Goal: Navigation & Orientation: Find specific page/section

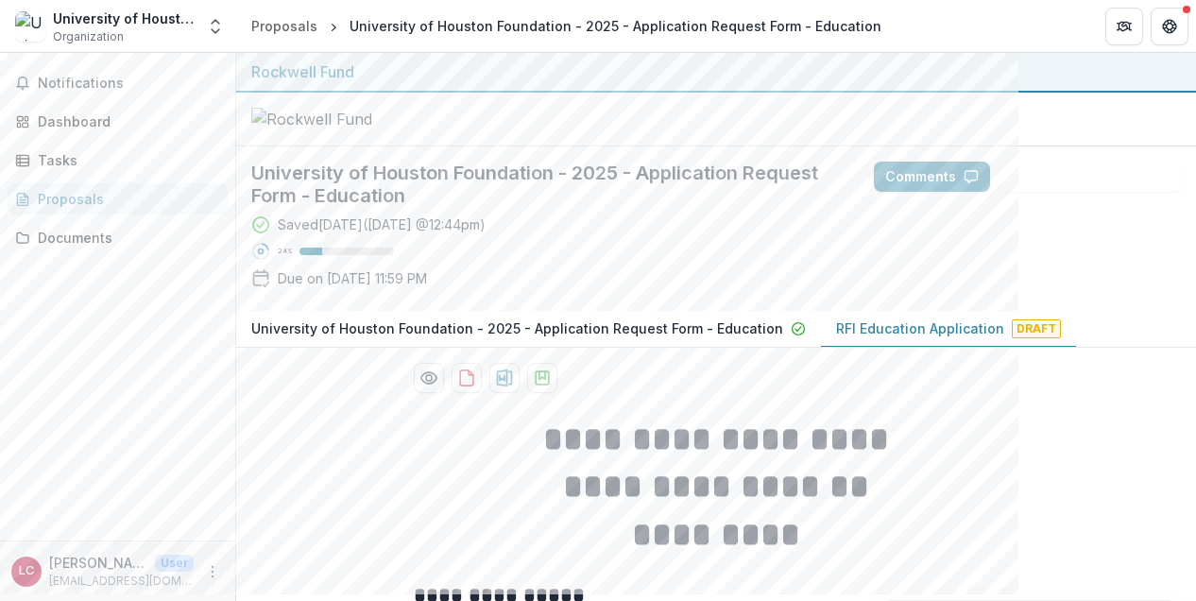
scroll to position [2670, 0]
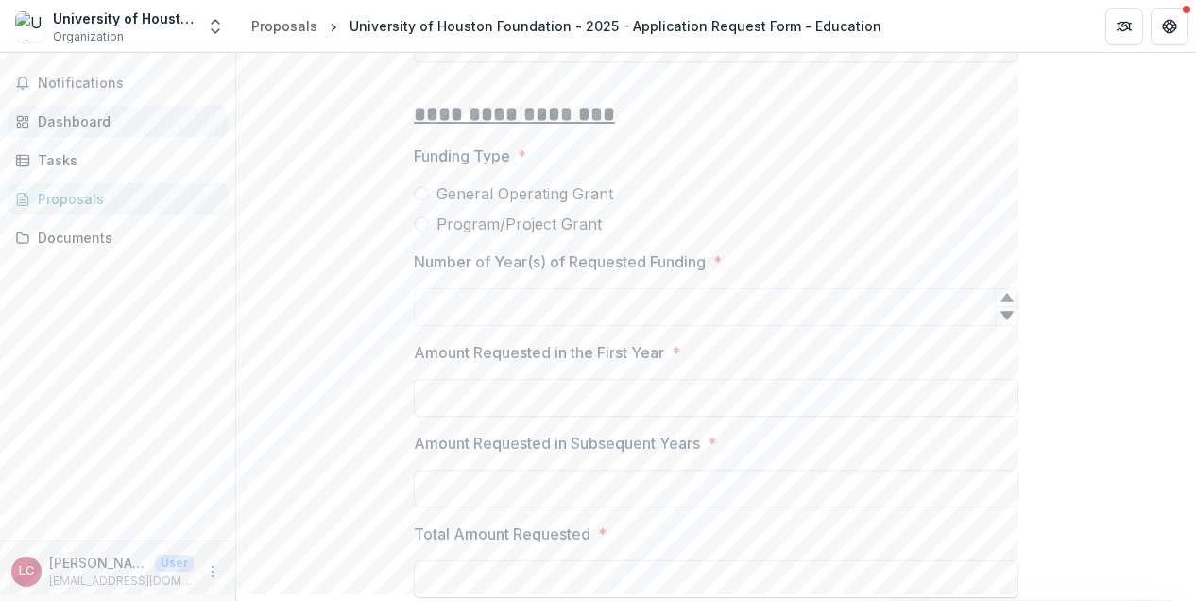
click at [92, 122] on div "Dashboard" at bounding box center [125, 121] width 175 height 20
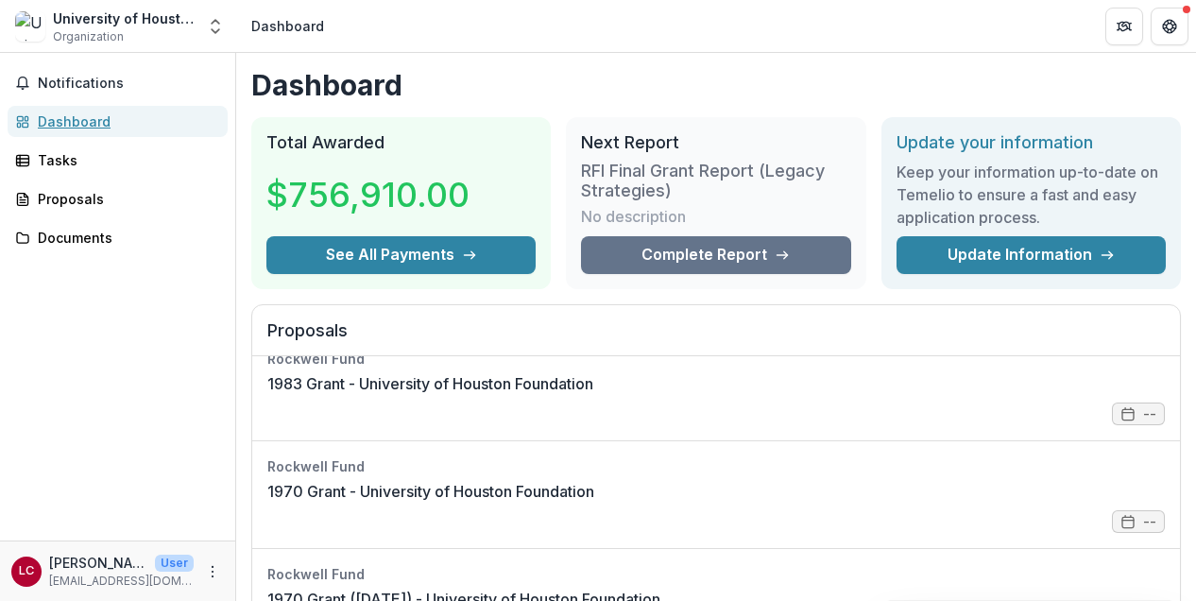
scroll to position [128, 0]
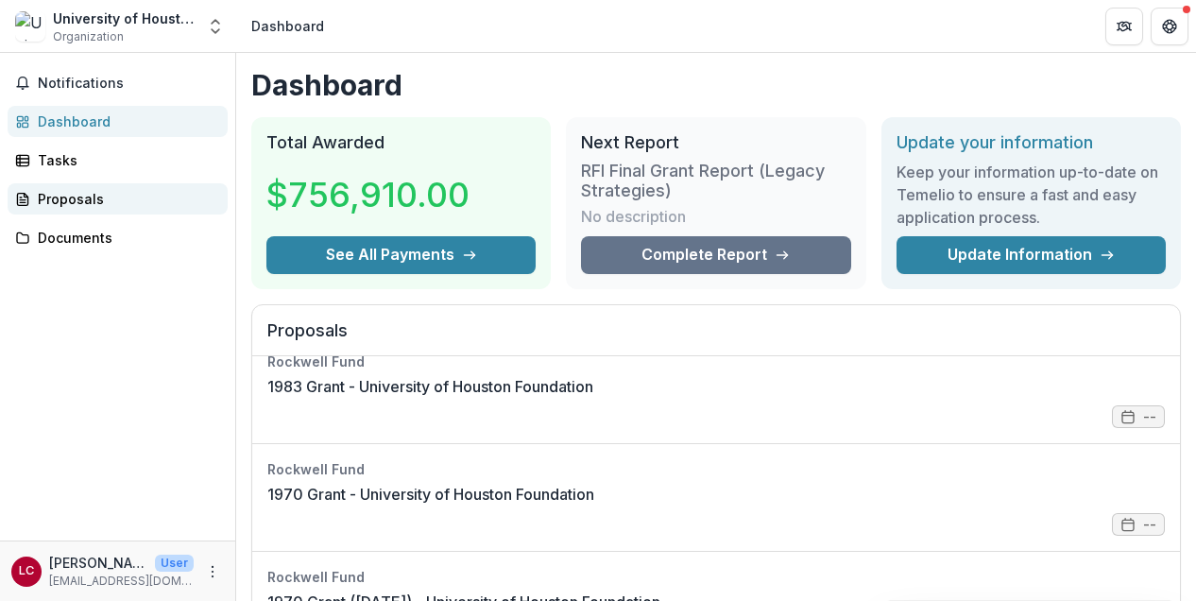
click at [60, 205] on div "Proposals" at bounding box center [125, 199] width 175 height 20
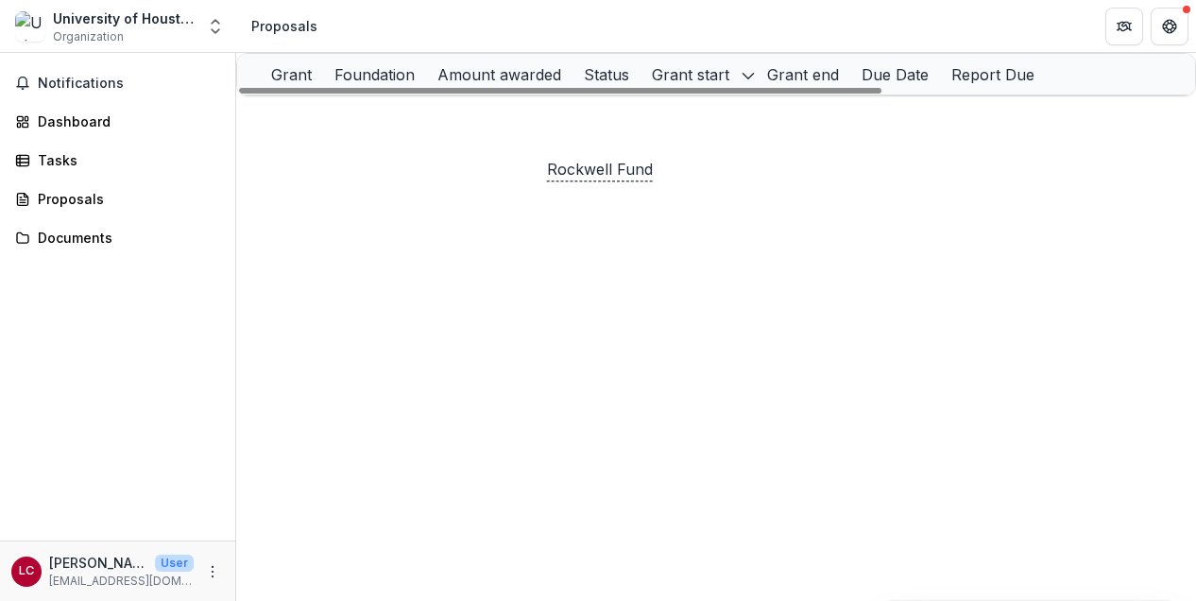
click at [620, 127] on p "Rockwell Fund" at bounding box center [580, 116] width 96 height 21
click at [437, 118] on div "2025 Q3 University of Houston Foundation" at bounding box center [403, 115] width 214 height 41
click at [406, 124] on link "2025 Q3 University of Houston Foundation" at bounding box center [437, 116] width 282 height 16
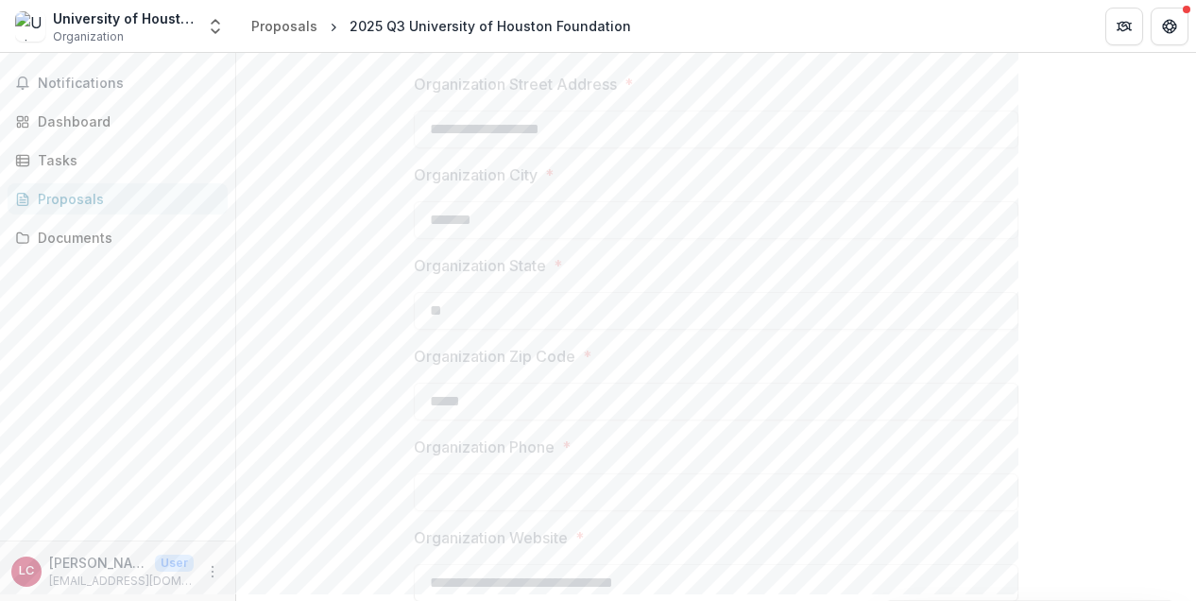
scroll to position [2927, 0]
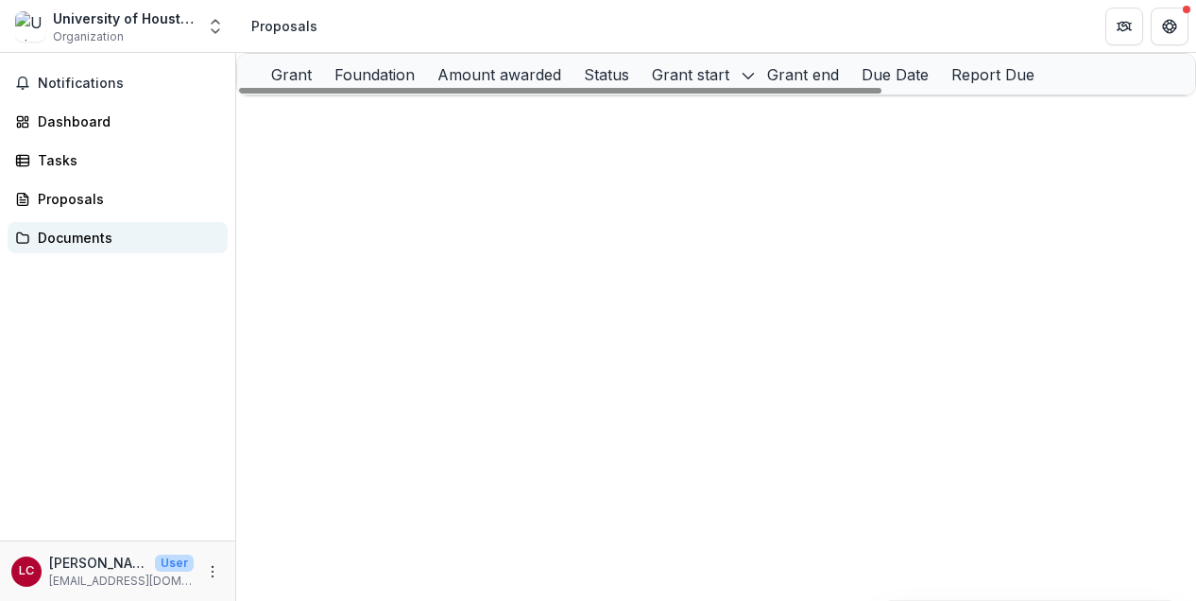
click at [81, 237] on div "Documents" at bounding box center [125, 238] width 175 height 20
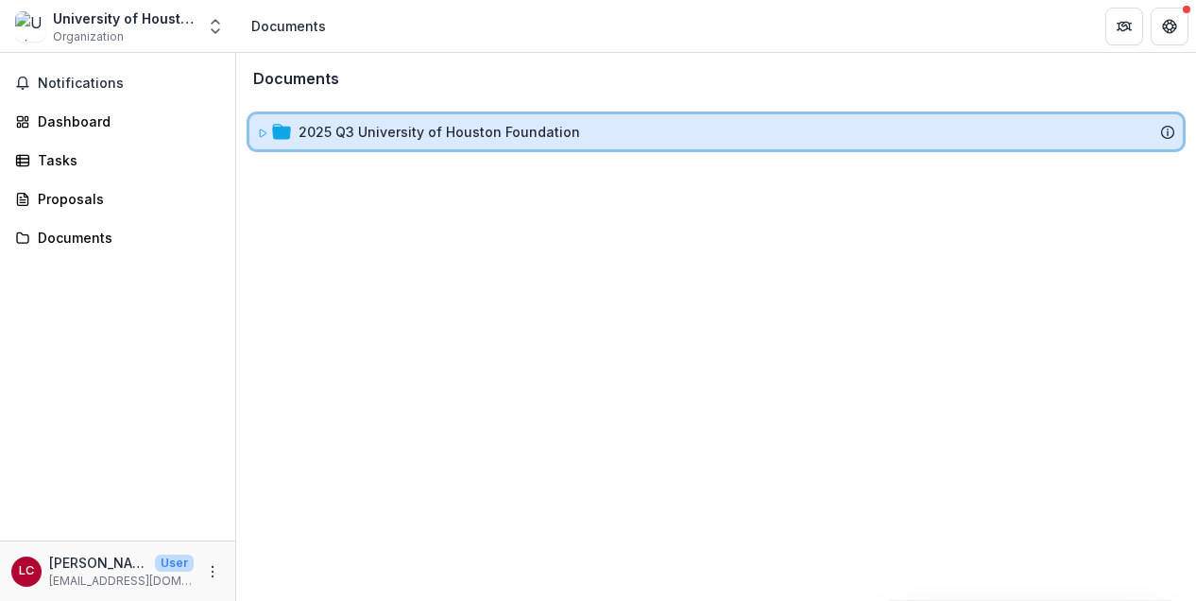
click at [264, 136] on icon at bounding box center [262, 133] width 11 height 11
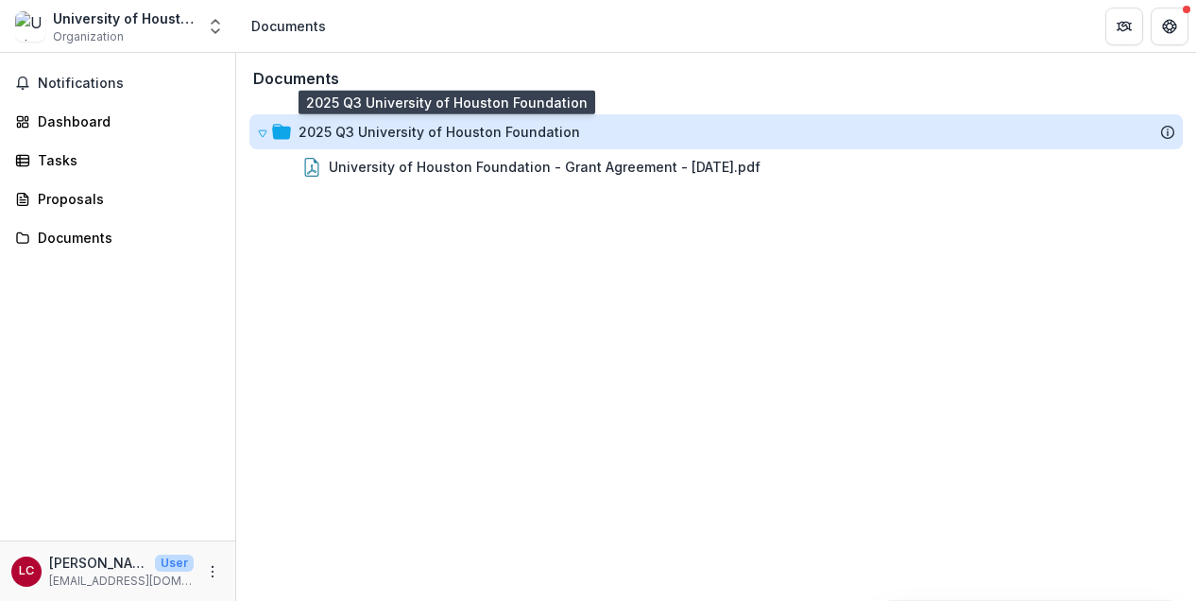
click at [429, 135] on div "2025 Q3 University of Houston Foundation" at bounding box center [440, 132] width 282 height 20
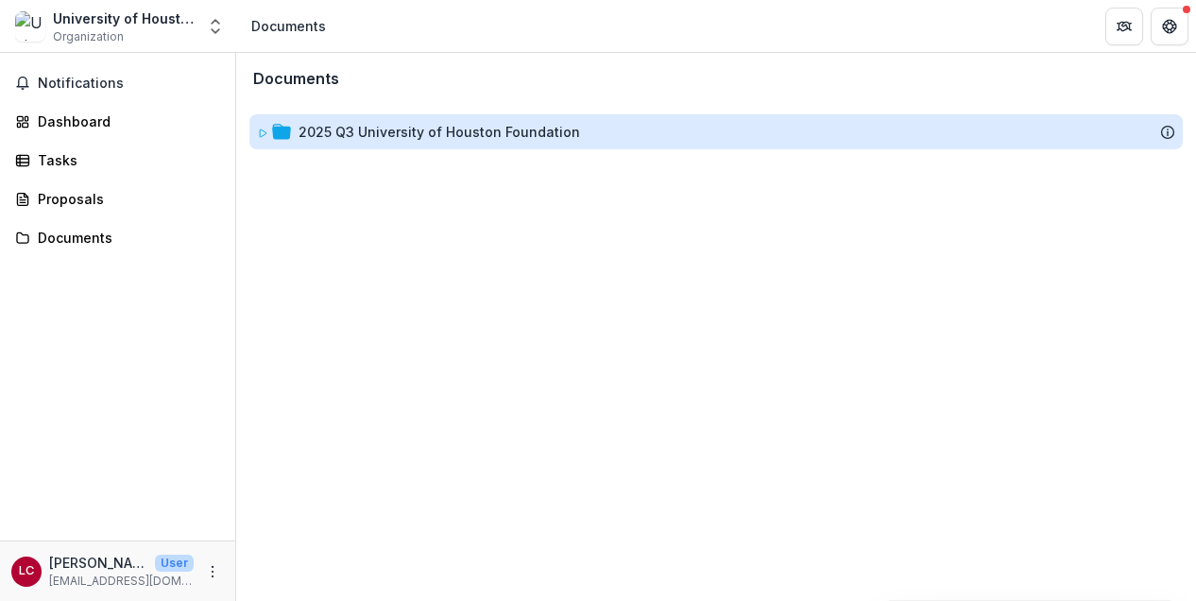
click at [429, 135] on div "2025 Q3 University of Houston Foundation" at bounding box center [440, 132] width 282 height 20
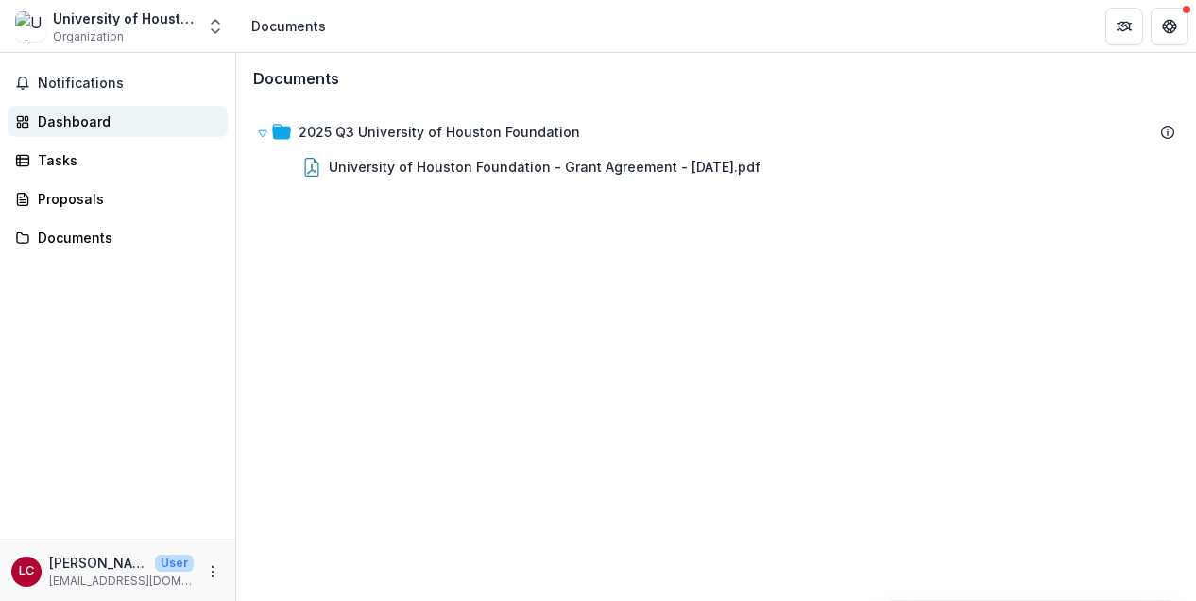
click at [84, 117] on div "Dashboard" at bounding box center [125, 121] width 175 height 20
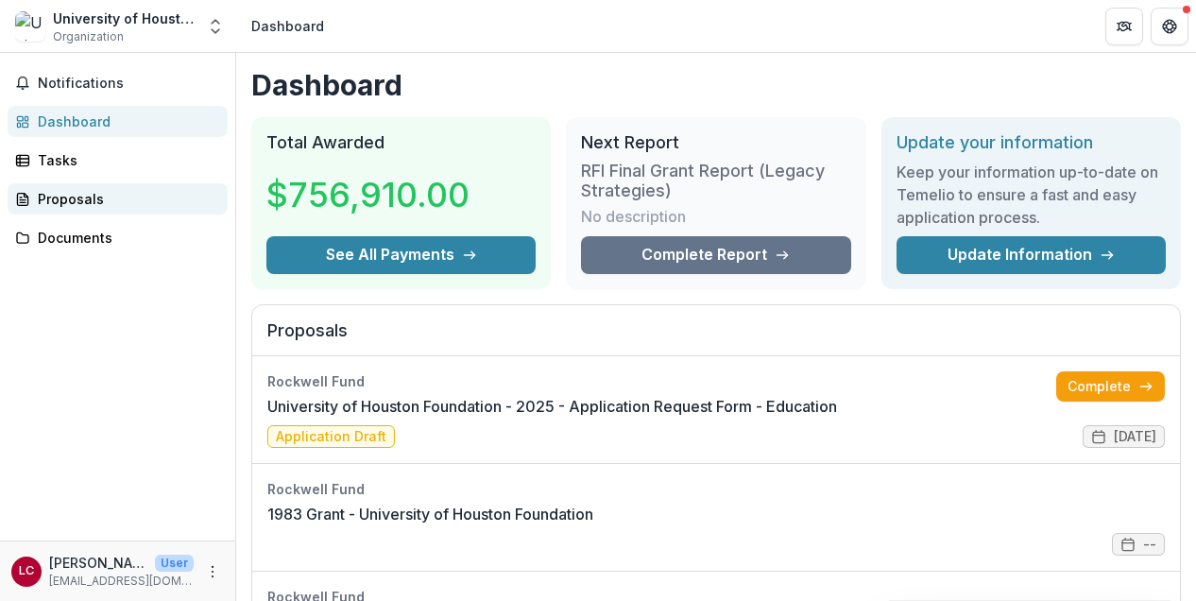
click at [66, 198] on div "Proposals" at bounding box center [125, 199] width 175 height 20
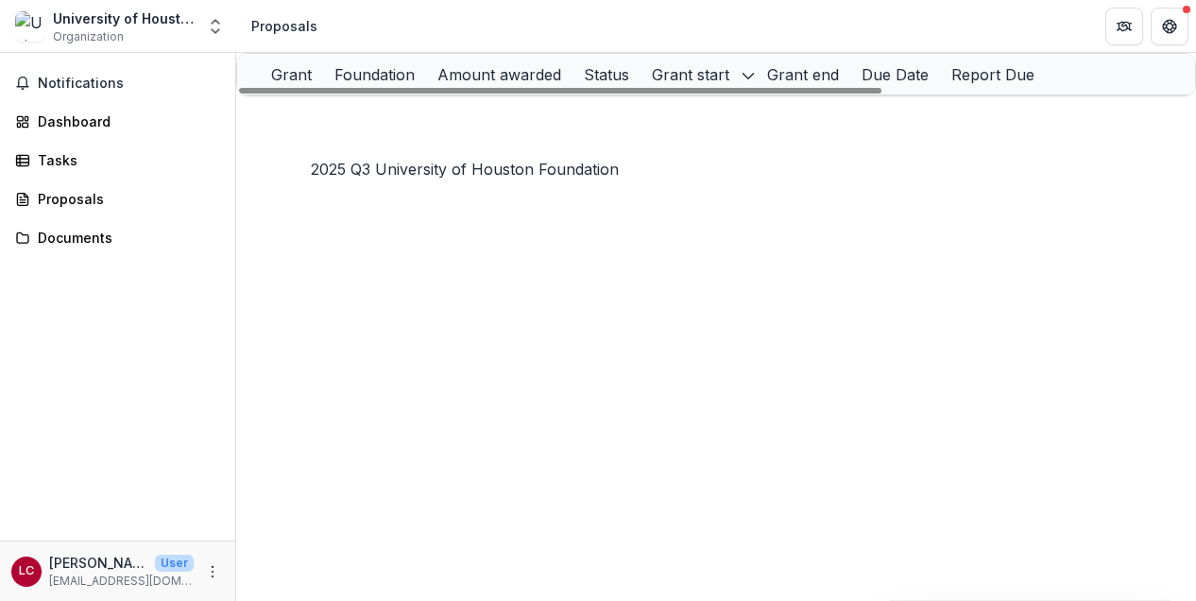
click at [435, 124] on link "2025 Q3 University of Houston Foundation" at bounding box center [437, 116] width 282 height 16
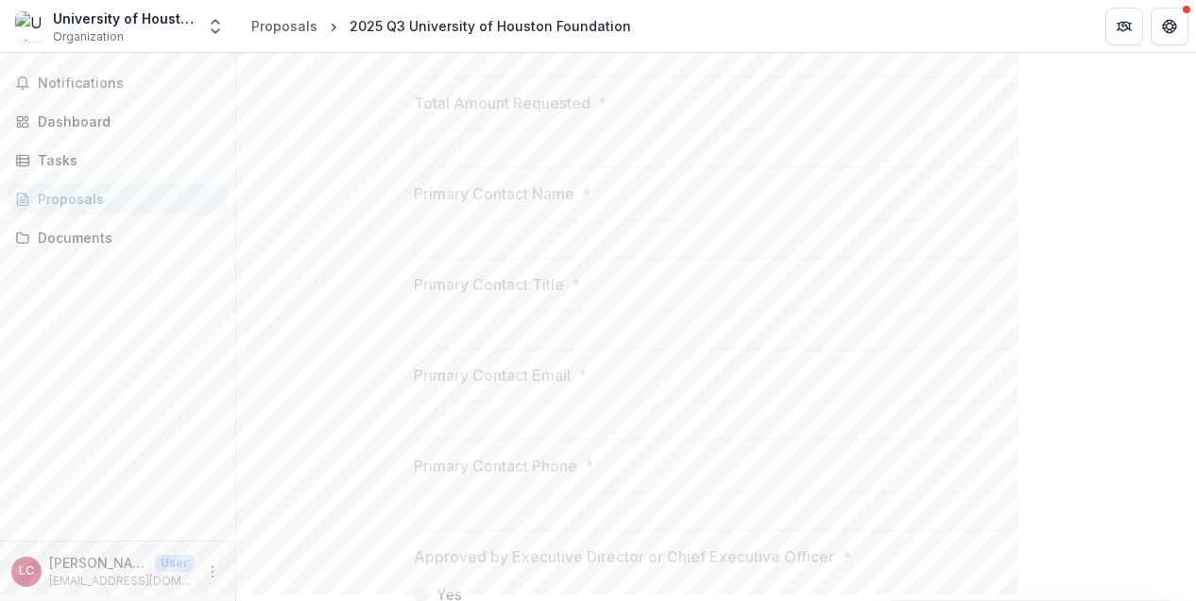
scroll to position [3849, 0]
